Goal: Transaction & Acquisition: Download file/media

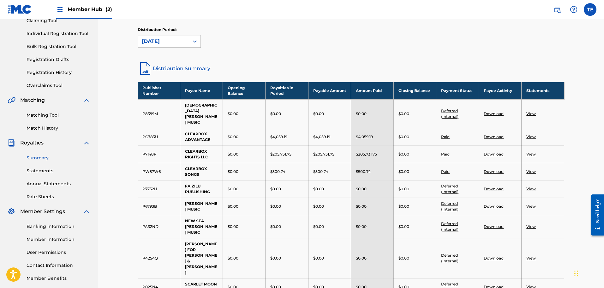
scroll to position [72, 0]
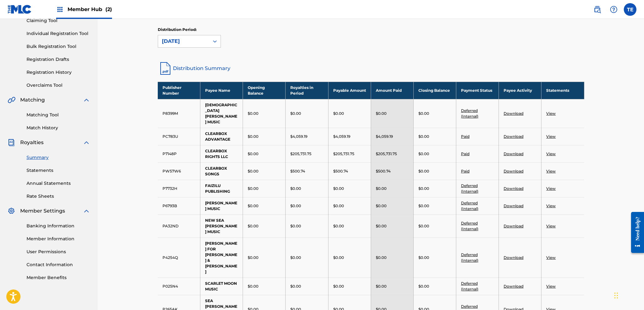
click at [16, 9] on img at bounding box center [20, 9] width 24 height 9
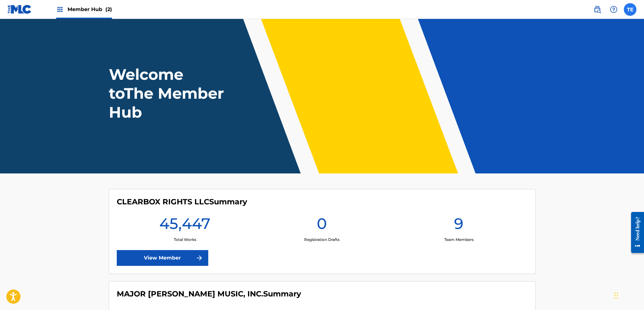
click at [604, 7] on label at bounding box center [630, 9] width 13 height 13
click at [604, 9] on input "TE [PERSON_NAME] [PERSON_NAME][EMAIL_ADDRESS][DOMAIN_NAME] Notification Prefere…" at bounding box center [630, 9] width 0 height 0
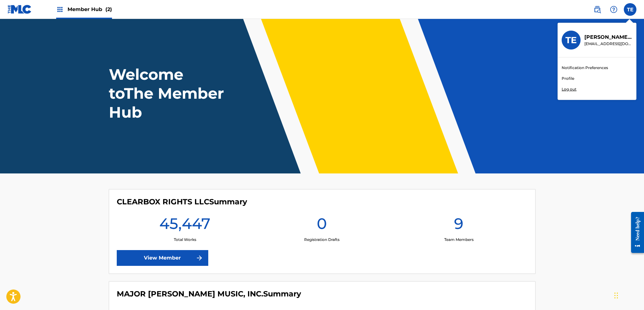
click at [97, 5] on div "Member Hub (2)" at bounding box center [84, 9] width 56 height 19
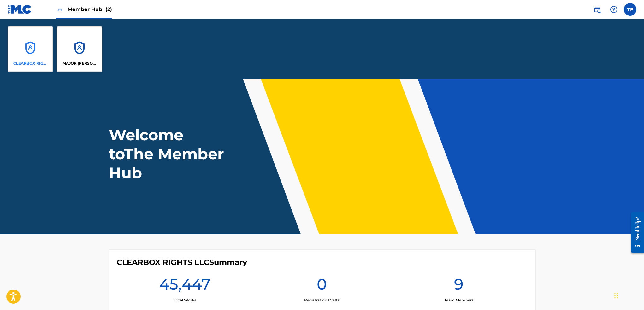
click at [32, 47] on div "CLEARBOX RIGHTS LLC" at bounding box center [30, 49] width 45 height 45
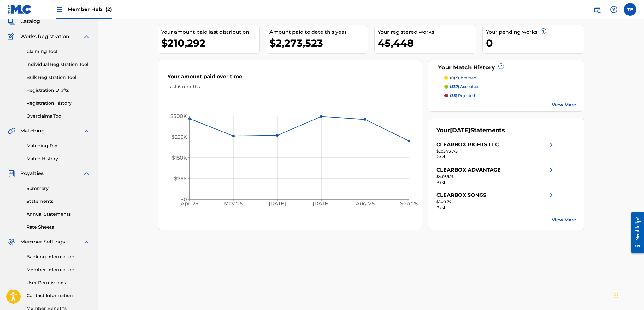
scroll to position [18, 0]
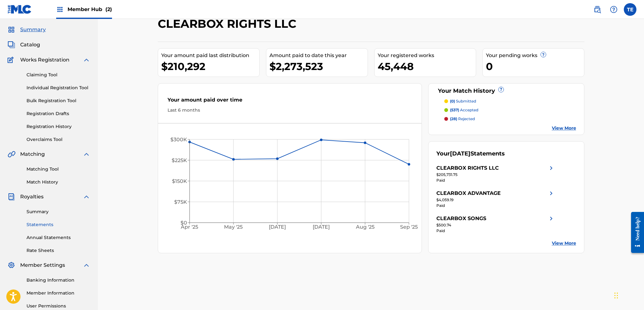
click at [37, 224] on link "Statements" at bounding box center [59, 225] width 64 height 7
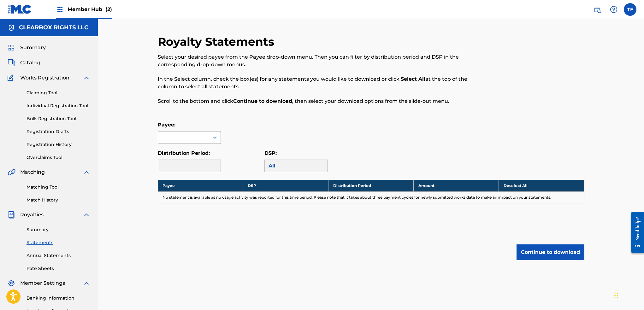
click at [181, 138] on div at bounding box center [183, 138] width 51 height 12
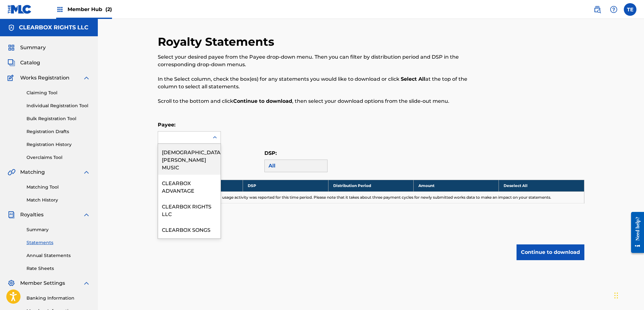
drag, startPoint x: 172, startPoint y: 105, endPoint x: 148, endPoint y: 105, distance: 23.7
click at [172, 105] on div "Royalty Statements Select your desired payee from the Payee drop-down menu. The…" at bounding box center [322, 74] width 329 height 78
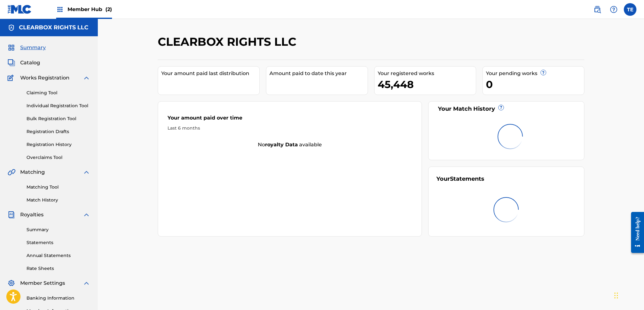
scroll to position [18, 0]
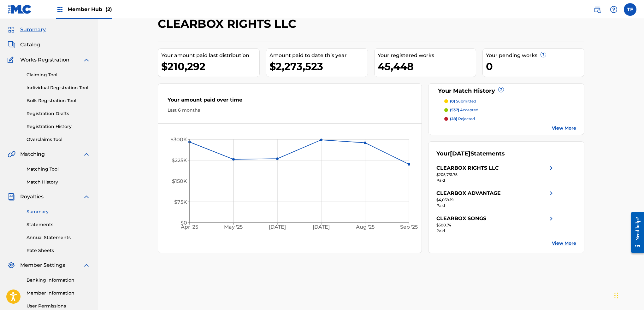
click at [34, 210] on link "Summary" at bounding box center [59, 212] width 64 height 7
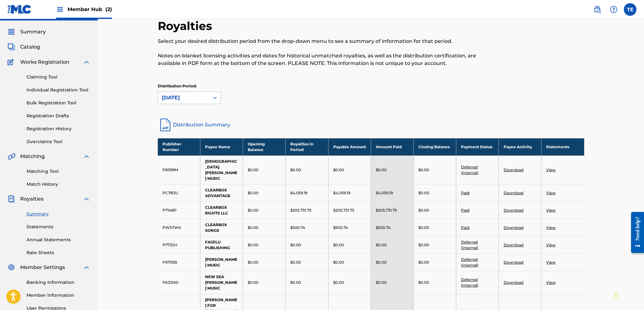
scroll to position [63, 0]
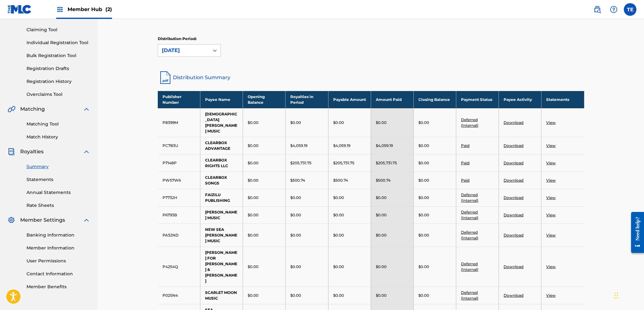
click at [549, 143] on link "View" at bounding box center [550, 145] width 9 height 5
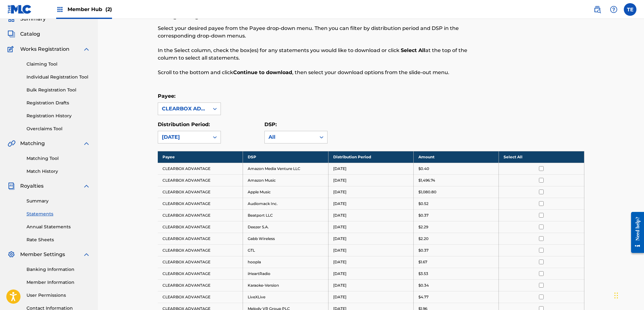
scroll to position [32, 0]
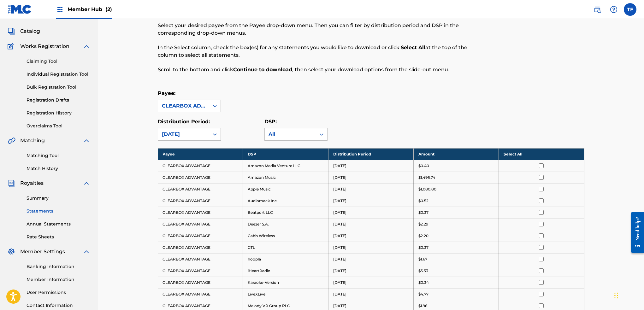
click at [515, 155] on th "Select All" at bounding box center [541, 154] width 85 height 12
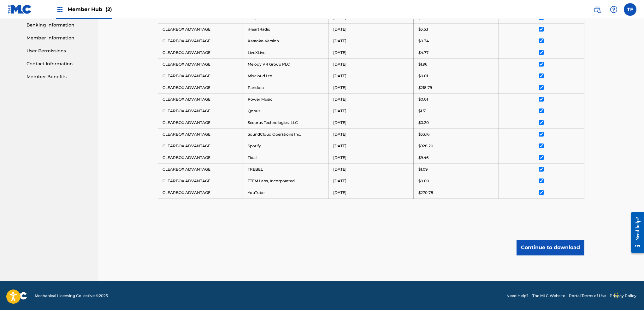
scroll to position [274, 0]
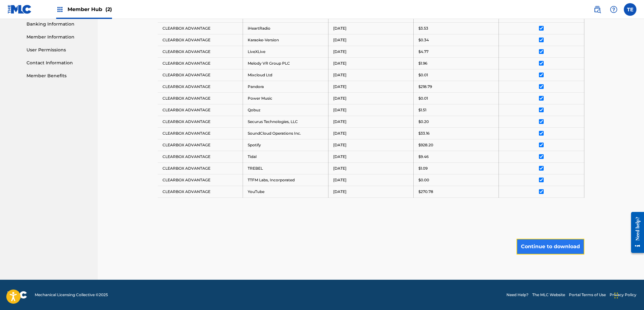
click at [534, 243] on button "Continue to download" at bounding box center [551, 247] width 68 height 16
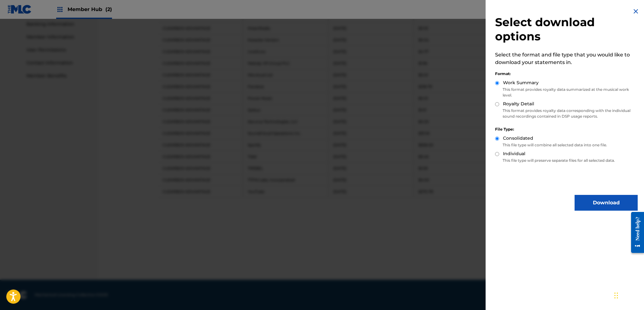
click at [497, 103] on input "Royalty Detail" at bounding box center [497, 104] width 4 height 4
radio input "true"
click at [599, 201] on button "Download" at bounding box center [606, 203] width 63 height 16
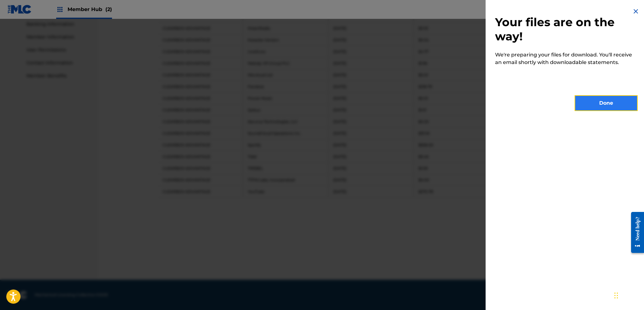
click at [604, 101] on button "Done" at bounding box center [606, 103] width 63 height 16
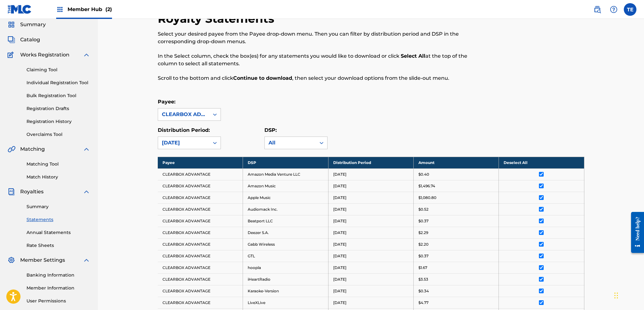
scroll to position [0, 0]
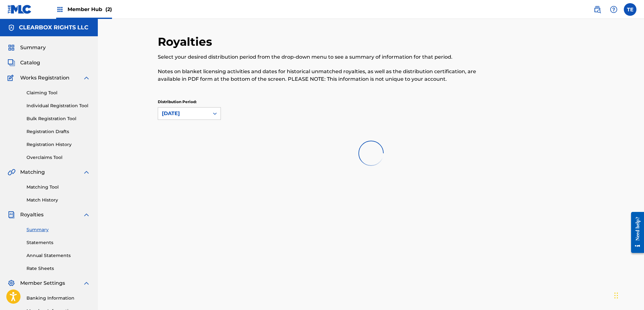
scroll to position [63, 0]
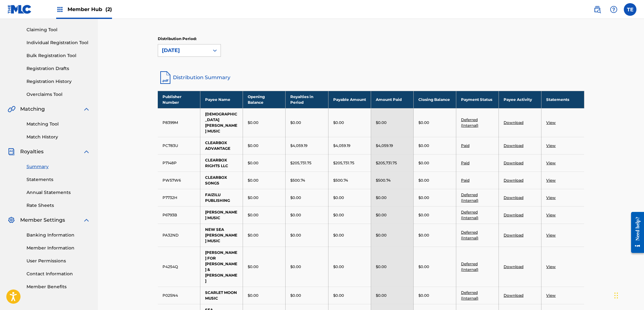
click at [513, 143] on link "Download" at bounding box center [514, 145] width 20 height 5
click at [550, 161] on link "View" at bounding box center [550, 163] width 9 height 5
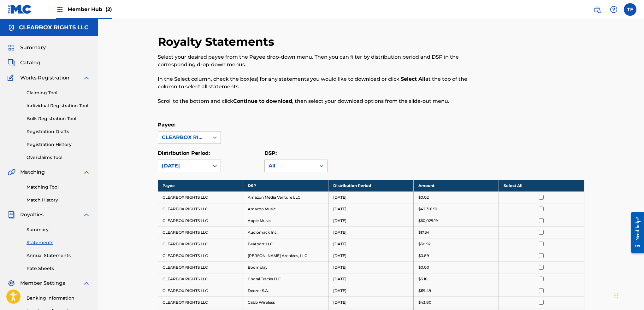
click at [511, 185] on th "Select All" at bounding box center [541, 186] width 85 height 12
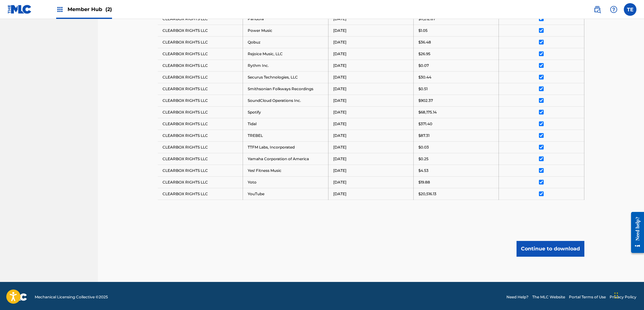
scroll to position [426, 0]
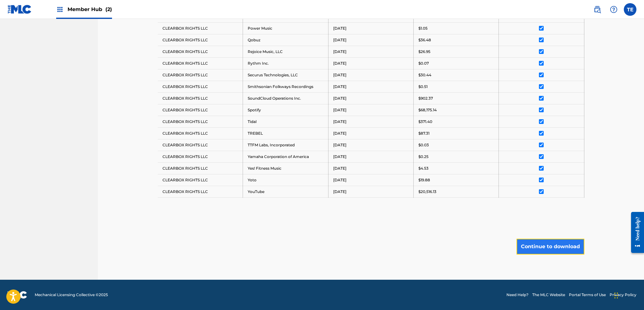
click at [533, 248] on button "Continue to download" at bounding box center [551, 247] width 68 height 16
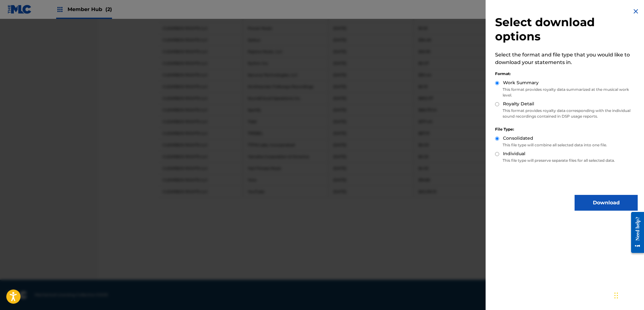
click at [500, 106] on div "Royalty Detail" at bounding box center [566, 104] width 143 height 7
click at [498, 104] on input "Royalty Detail" at bounding box center [497, 104] width 4 height 4
radio input "true"
click at [581, 203] on button "Download" at bounding box center [606, 203] width 63 height 16
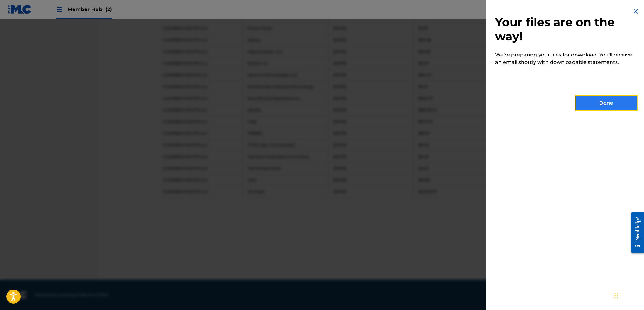
click at [604, 103] on button "Done" at bounding box center [606, 103] width 63 height 16
